Goal: Communication & Community: Answer question/provide support

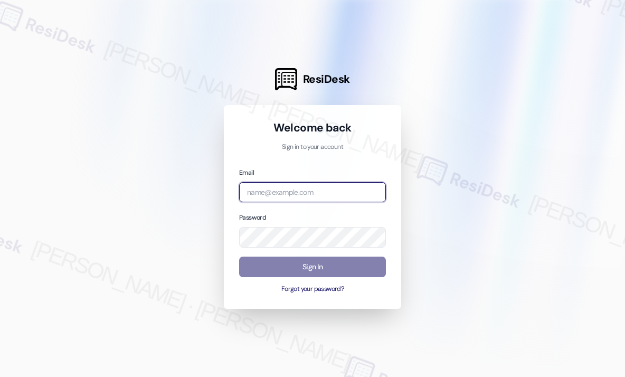
click at [318, 190] on input "email" at bounding box center [312, 192] width 147 height 21
type input "automated-surveys-kane_realty-john-roy.roles@kane_realty.com"
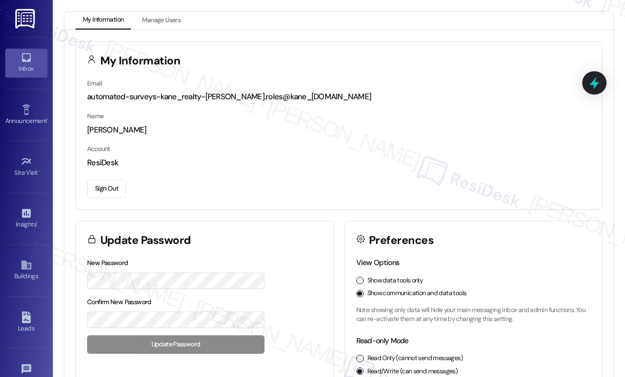
click at [27, 67] on div "Inbox" at bounding box center [26, 68] width 53 height 11
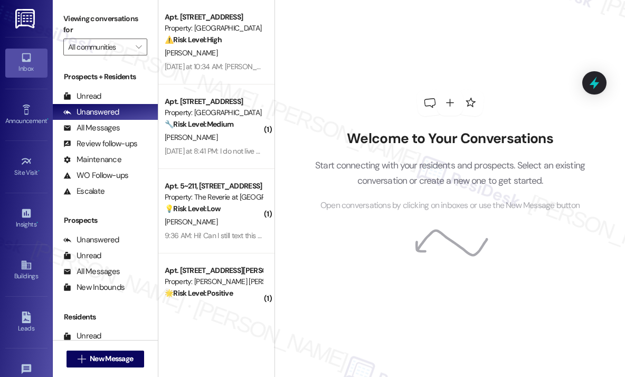
click at [421, 56] on div "Welcome to Your Conversations Start connecting with your residents and prospect…" at bounding box center [450, 150] width 317 height 301
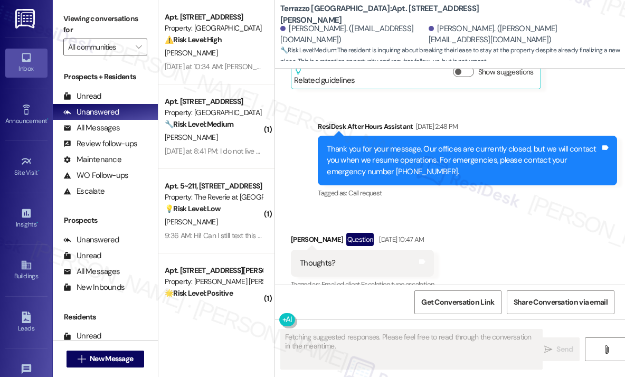
scroll to position [2984, 0]
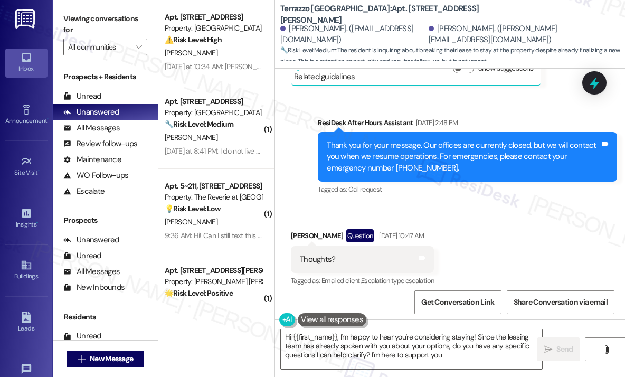
type textarea "Hi {{first_name}}, I'm happy to hear you're considering staying! Since the leas…"
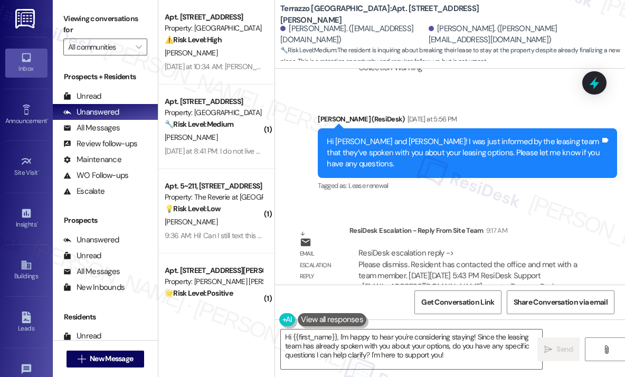
scroll to position [3694, 0]
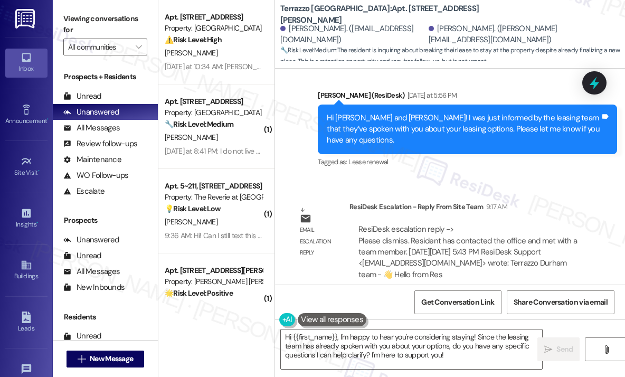
click at [459, 169] on div "Lease started [DATE] 8:00 PM Survey, sent via SMS Residesk Automated Survey [DA…" at bounding box center [450, 177] width 350 height 216
click at [483, 158] on div "Sent via SMS [PERSON_NAME] (ResiDesk) [DATE] at 5:56 PM Hi [PERSON_NAME] and [P…" at bounding box center [467, 130] width 315 height 96
click at [477, 154] on div "Tagged as: Lease renewal Click to highlight conversations about Lease renewal" at bounding box center [467, 161] width 299 height 15
click at [487, 154] on div "Tagged as: Lease renewal Click to highlight conversations about Lease renewal" at bounding box center [467, 161] width 299 height 15
